Goal: Task Accomplishment & Management: Manage account settings

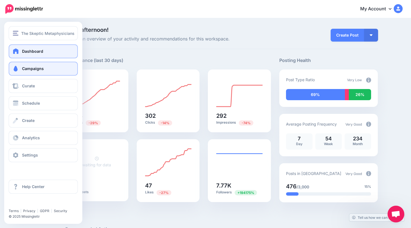
click at [28, 69] on span "Campaigns" at bounding box center [33, 68] width 22 height 5
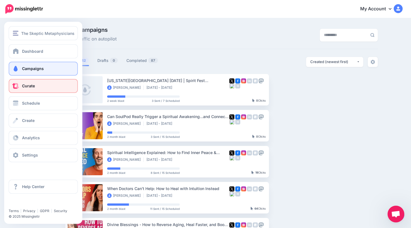
click at [26, 88] on span "Curate" at bounding box center [28, 85] width 13 height 5
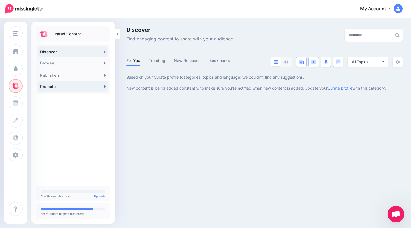
click at [80, 87] on link "Promote" at bounding box center [73, 86] width 70 height 11
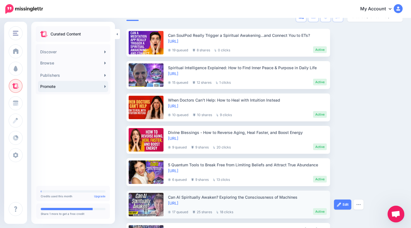
scroll to position [119, 0]
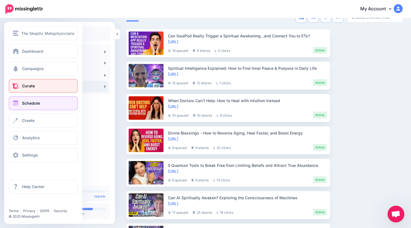
click at [29, 102] on span "Schedule" at bounding box center [31, 103] width 18 height 5
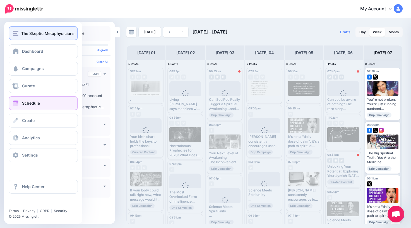
click at [21, 34] on span "The Skeptic Metaphysicians" at bounding box center [47, 33] width 53 height 6
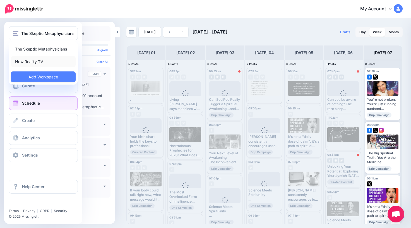
click at [37, 60] on link "New Reality TV" at bounding box center [43, 61] width 65 height 11
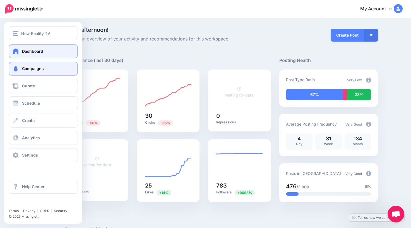
click at [33, 70] on span "Campaigns" at bounding box center [33, 68] width 22 height 5
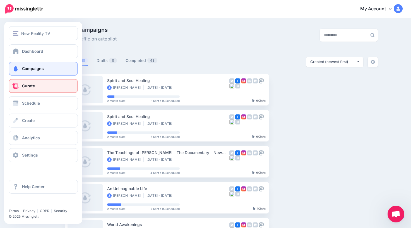
click at [32, 84] on span "Curate" at bounding box center [28, 85] width 13 height 5
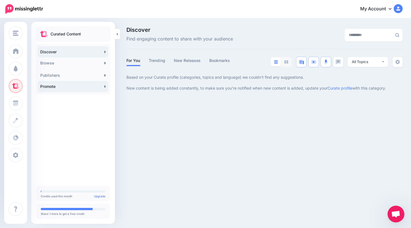
click at [67, 88] on link "Promote" at bounding box center [73, 86] width 70 height 11
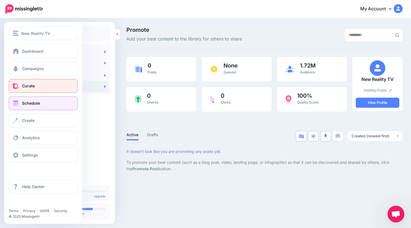
click at [21, 104] on link "Schedule" at bounding box center [43, 103] width 69 height 14
